Goal: Task Accomplishment & Management: Use online tool/utility

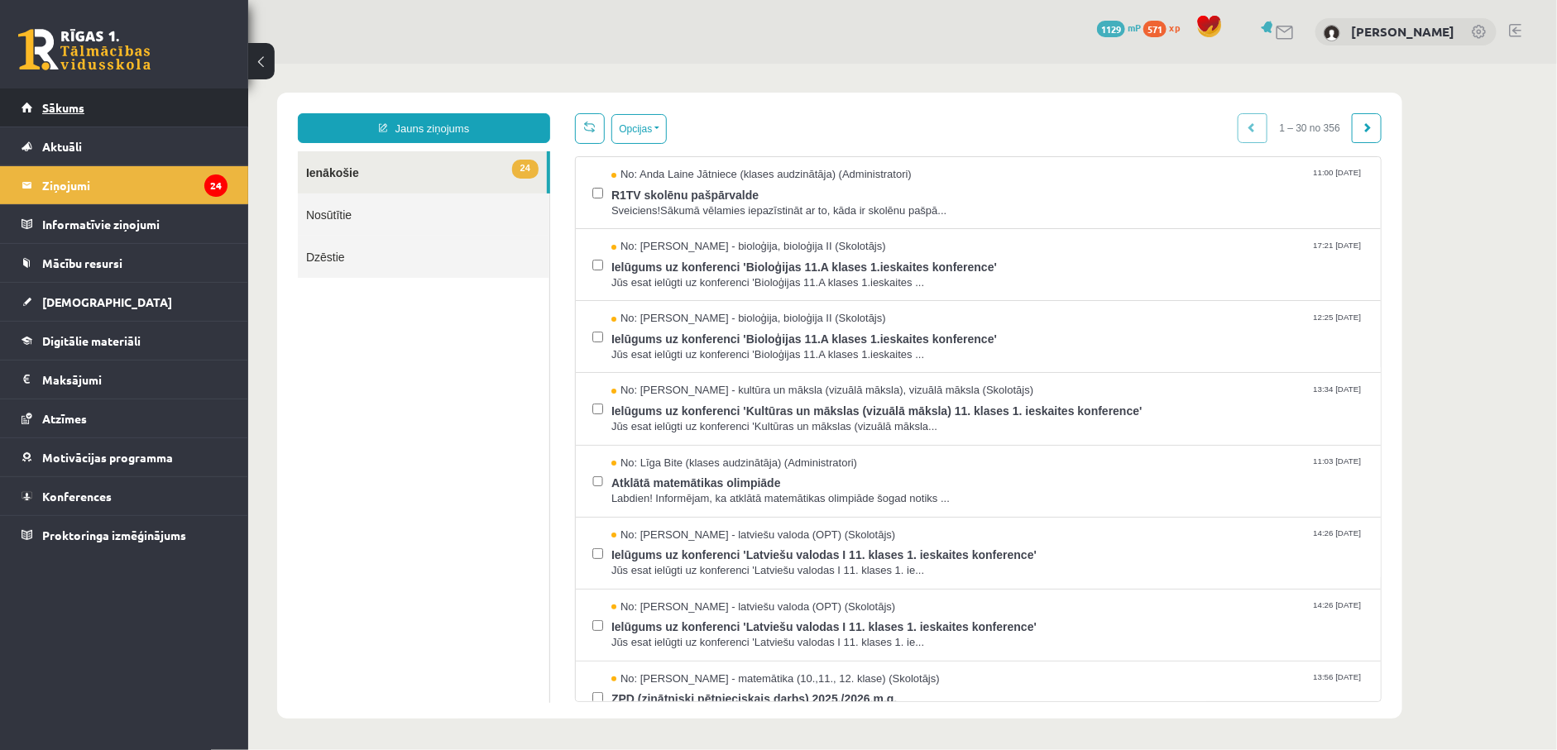
click at [43, 103] on span "Sākums" at bounding box center [63, 107] width 42 height 15
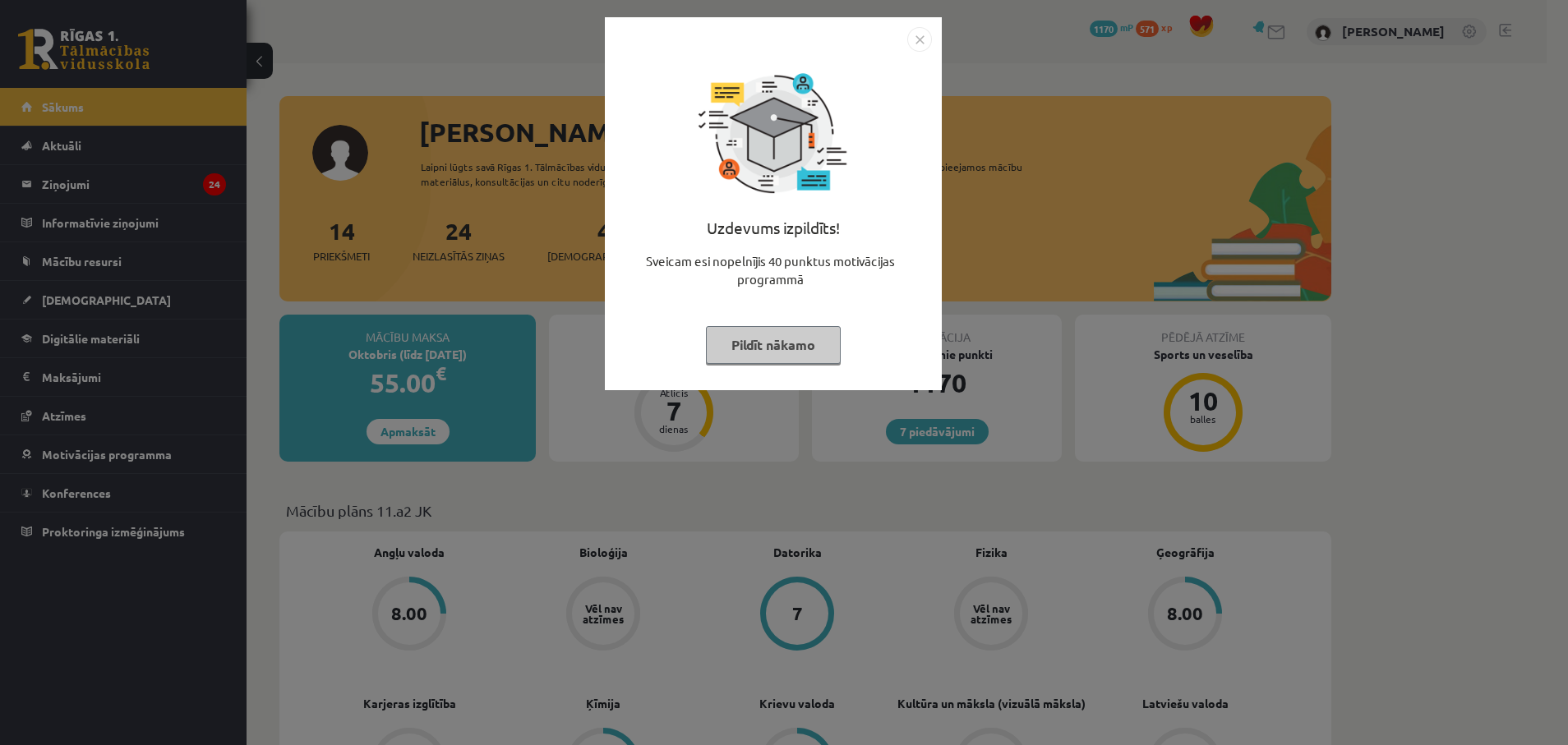
click at [762, 349] on button "Pildīt nākamo" at bounding box center [774, 345] width 135 height 38
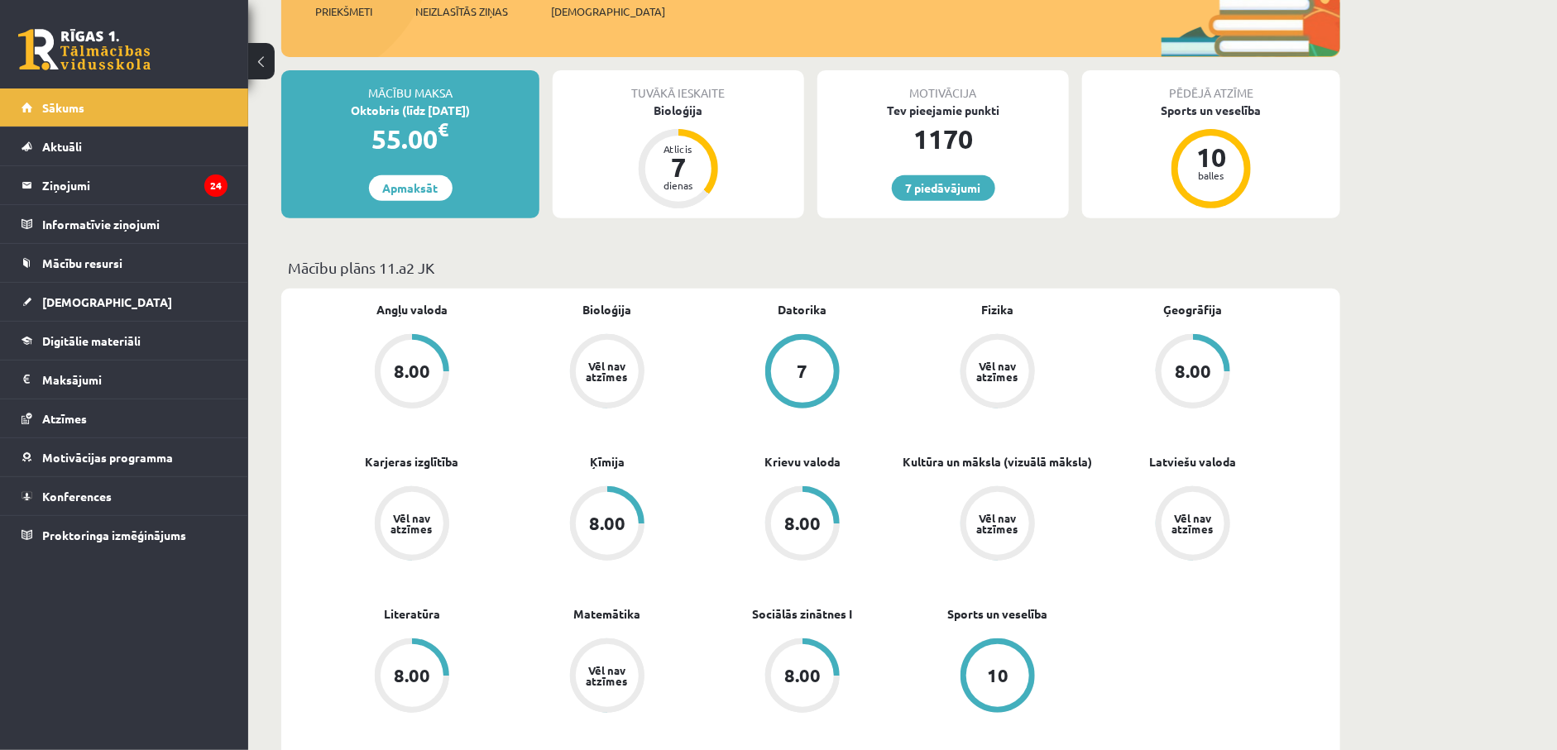
scroll to position [248, 0]
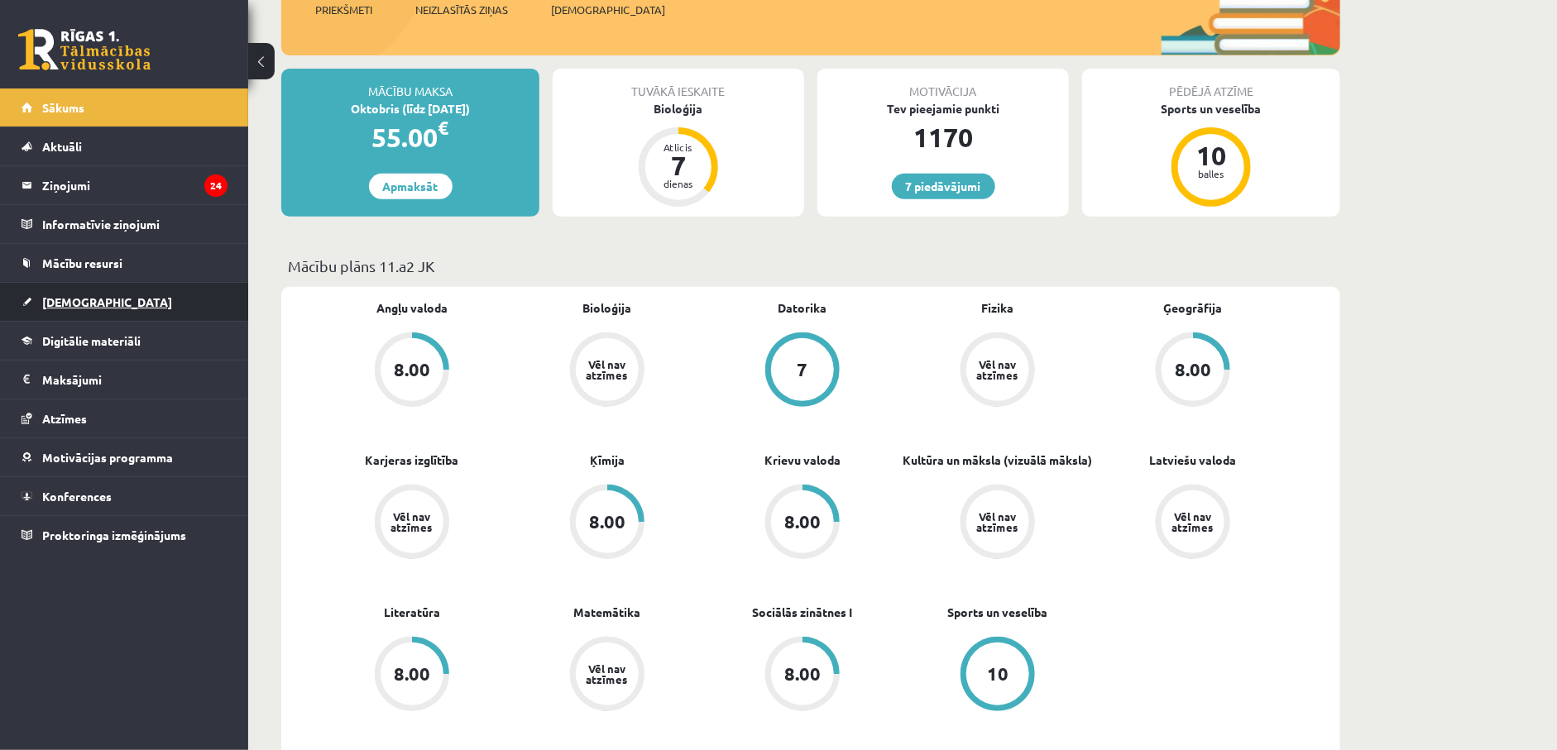
click at [70, 300] on span "[DEMOGRAPHIC_DATA]" at bounding box center [107, 302] width 130 height 15
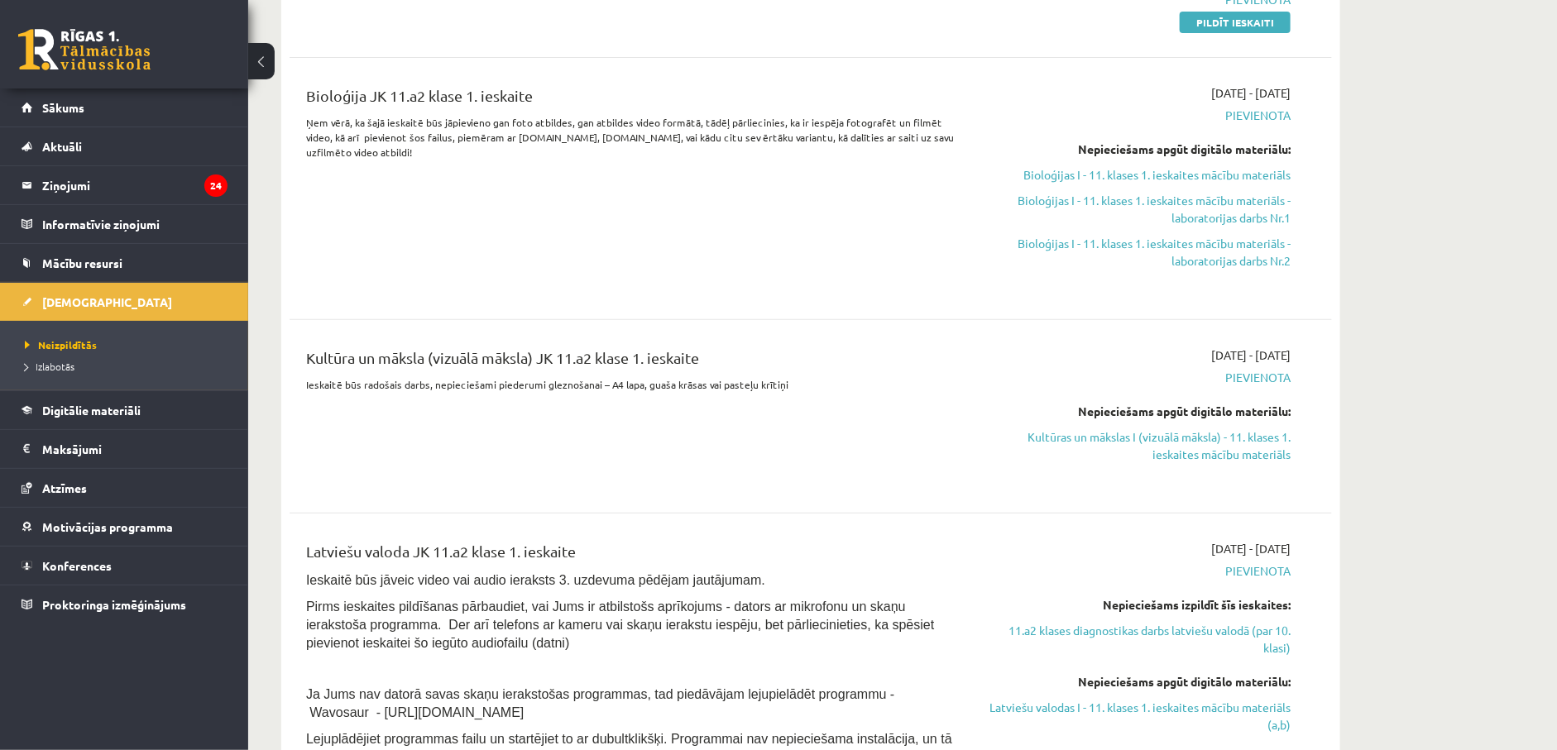
scroll to position [124, 0]
